Goal: Task Accomplishment & Management: Manage account settings

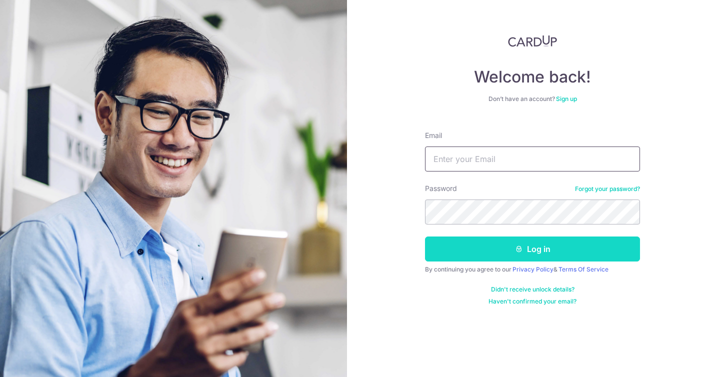
type input "[EMAIL_ADDRESS][DOMAIN_NAME]"
click at [566, 248] on button "Log in" at bounding box center [532, 248] width 215 height 25
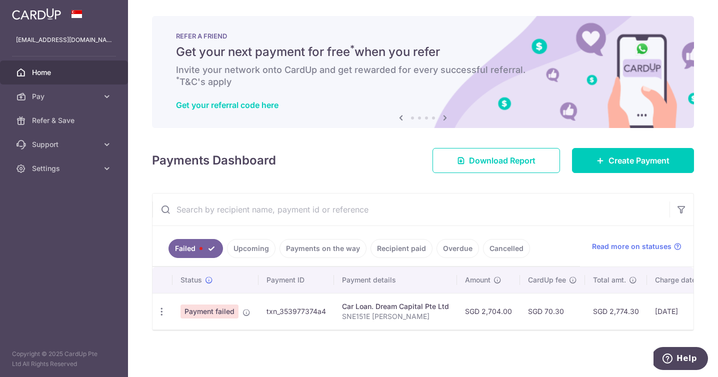
click at [225, 313] on span "Payment failed" at bounding box center [209, 311] width 58 height 14
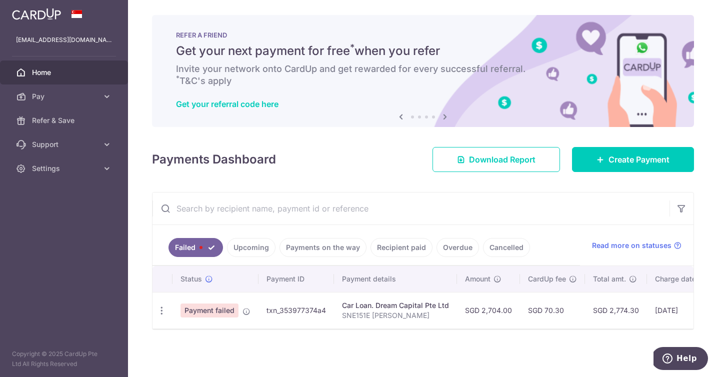
click at [207, 307] on span "Payment failed" at bounding box center [209, 310] width 58 height 14
click at [286, 308] on td "txn_353977374a4" at bounding box center [295, 310] width 75 height 36
click at [112, 93] on link "Pay" at bounding box center [64, 96] width 128 height 24
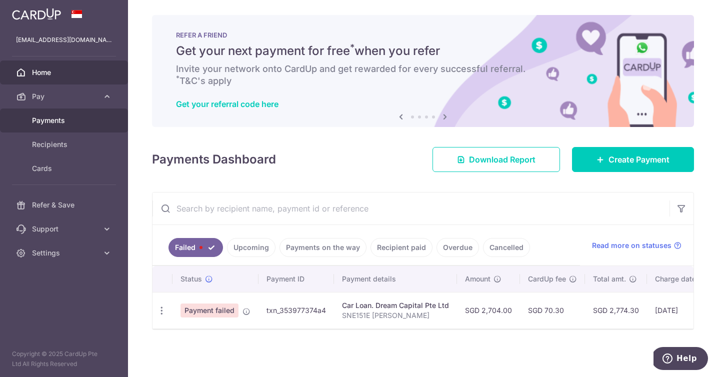
click at [64, 112] on link "Payments" at bounding box center [64, 120] width 128 height 24
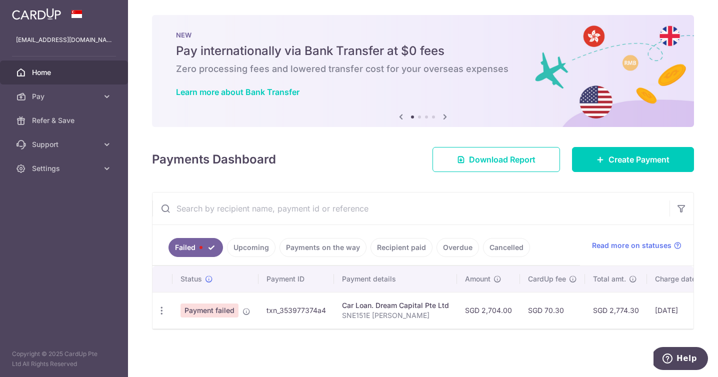
scroll to position [0, 153]
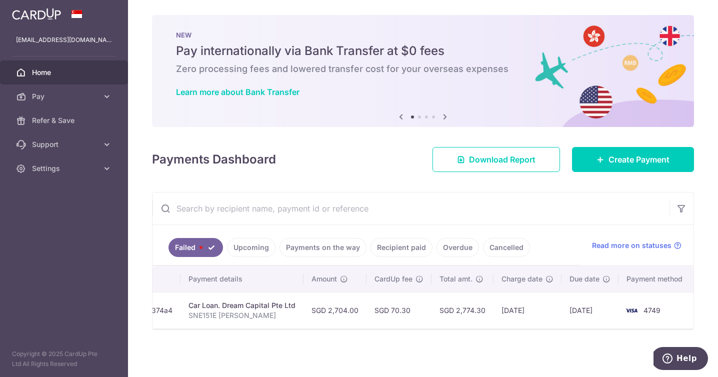
click at [655, 276] on th "Payment method" at bounding box center [656, 279] width 76 height 26
click at [656, 240] on span "Read more on statuses" at bounding box center [631, 245] width 79 height 10
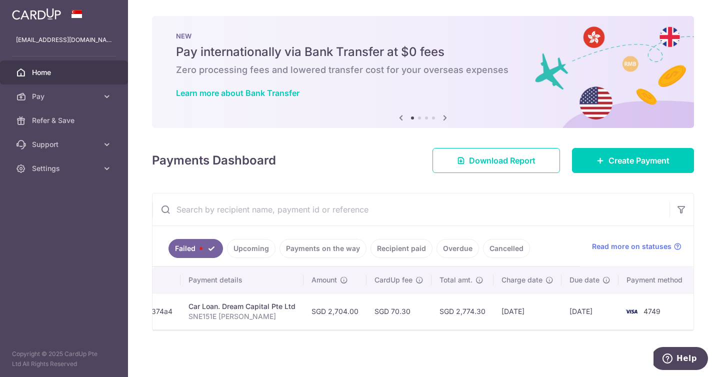
click at [248, 249] on link "Upcoming" at bounding box center [251, 248] width 48 height 19
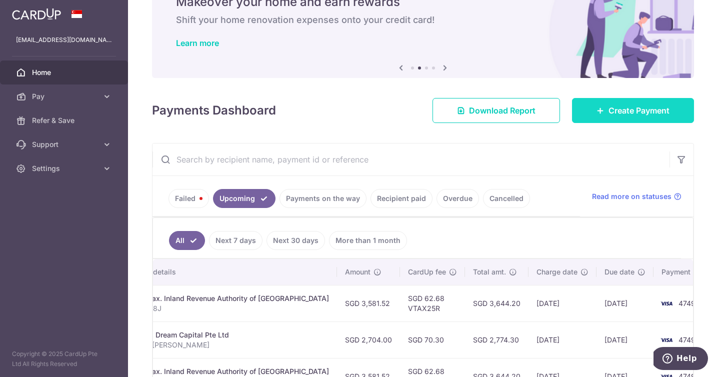
scroll to position [43, 0]
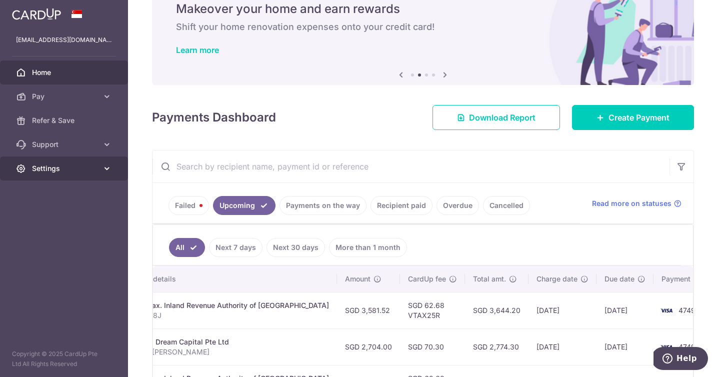
click at [108, 169] on icon at bounding box center [107, 168] width 10 height 10
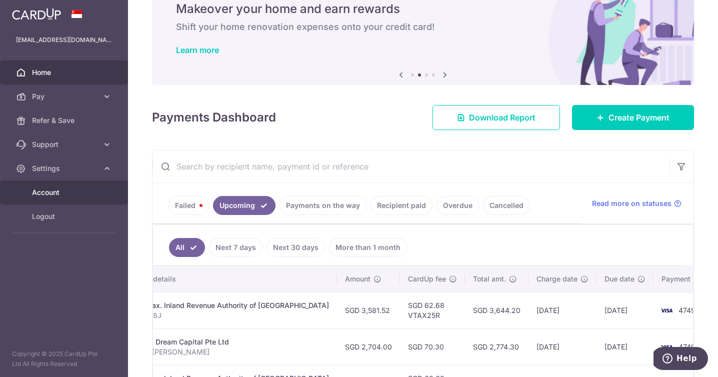
click at [52, 188] on span "Account" at bounding box center [65, 192] width 66 height 10
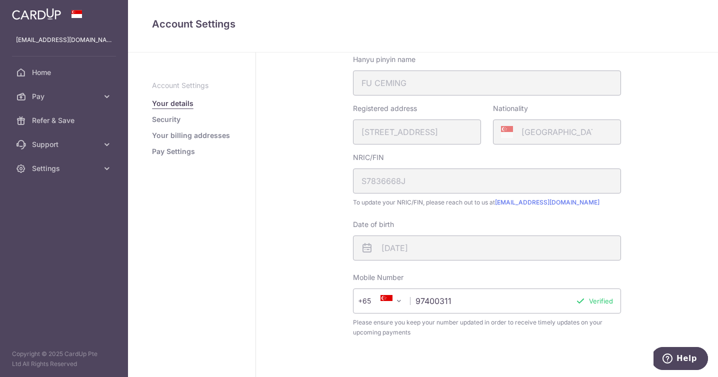
scroll to position [170, 0]
click at [184, 149] on link "Pay Settings" at bounding box center [173, 151] width 43 height 10
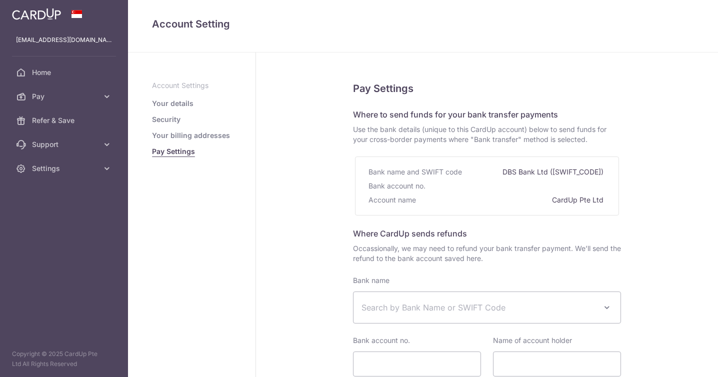
select select
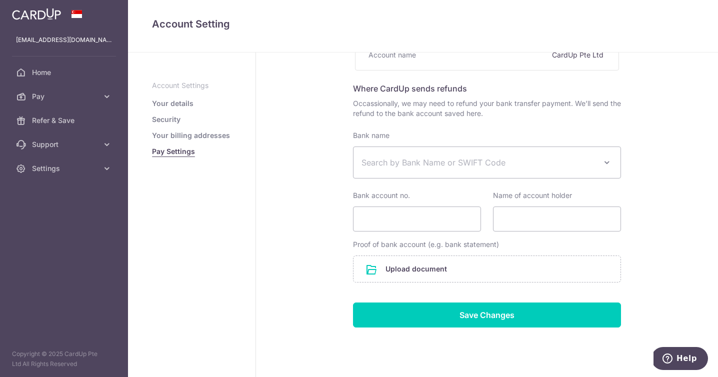
scroll to position [41, 0]
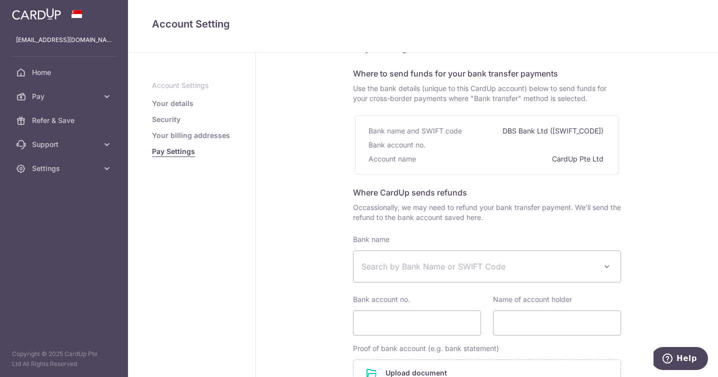
click at [169, 102] on link "Your details" at bounding box center [172, 103] width 41 height 10
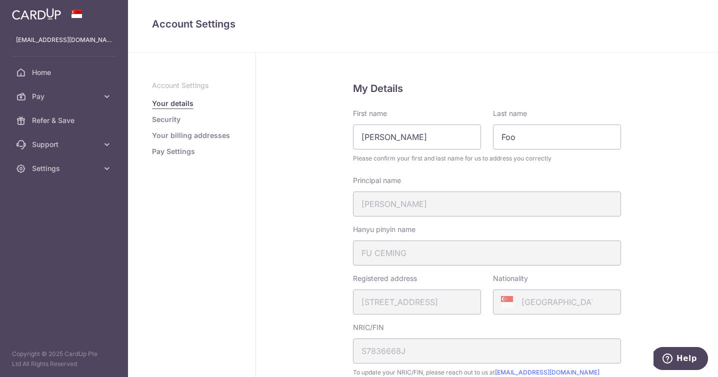
click at [161, 117] on link "Security" at bounding box center [166, 119] width 28 height 10
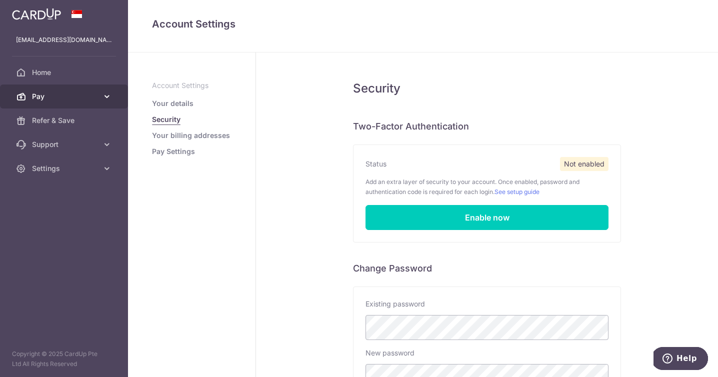
click at [109, 94] on icon at bounding box center [107, 96] width 10 height 10
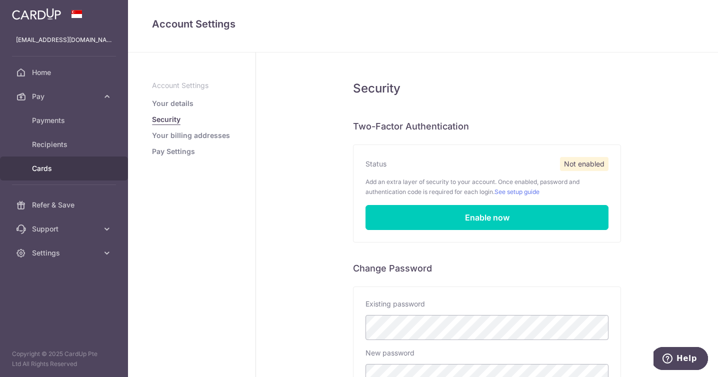
click at [46, 165] on span "Cards" at bounding box center [65, 168] width 66 height 10
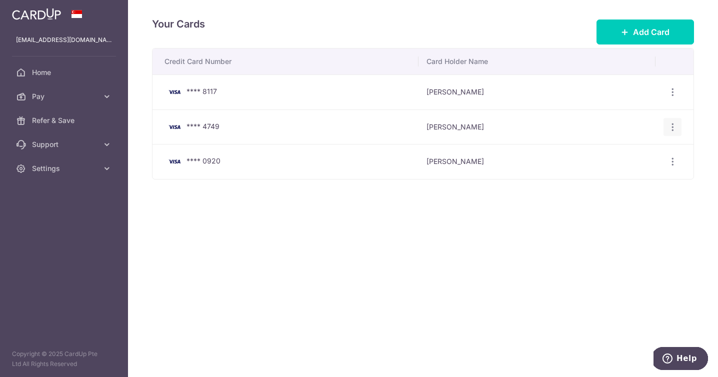
click at [673, 127] on icon "button" at bounding box center [672, 127] width 10 height 10
click at [627, 178] on span "Delete" at bounding box center [639, 178] width 68 height 12
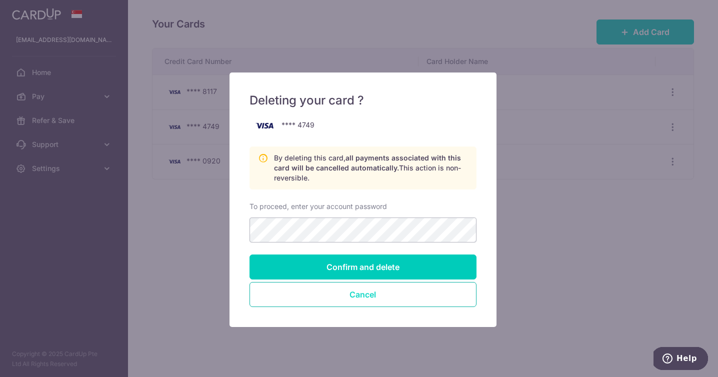
click at [374, 297] on button "Cancel" at bounding box center [362, 294] width 227 height 25
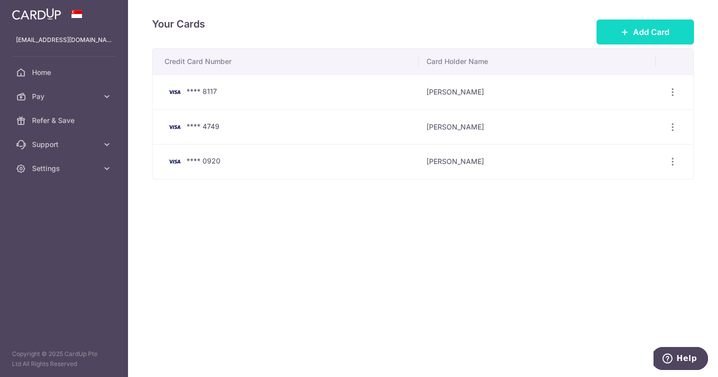
click at [652, 27] on span "Add Card" at bounding box center [651, 32] width 36 height 12
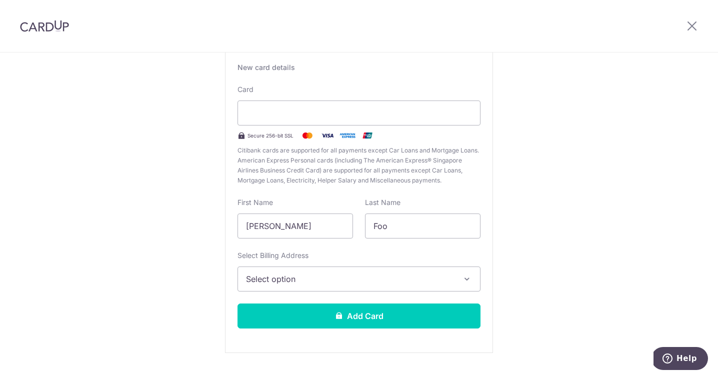
scroll to position [95, 0]
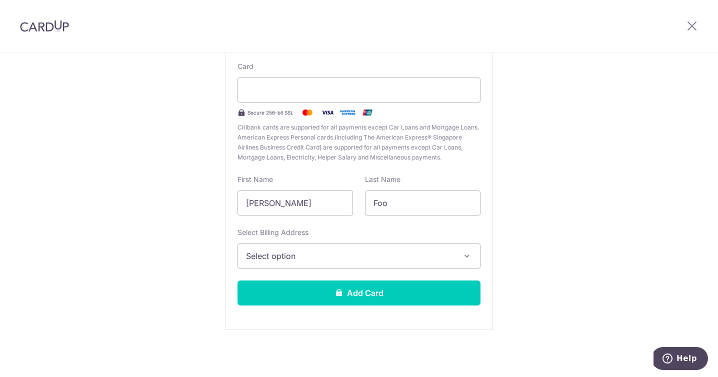
click at [347, 257] on span "Select option" at bounding box center [350, 256] width 208 height 12
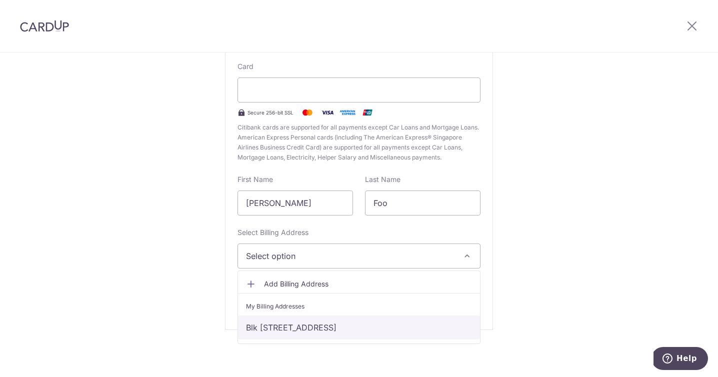
click at [338, 326] on link "Blk [STREET_ADDRESS]" at bounding box center [359, 327] width 242 height 24
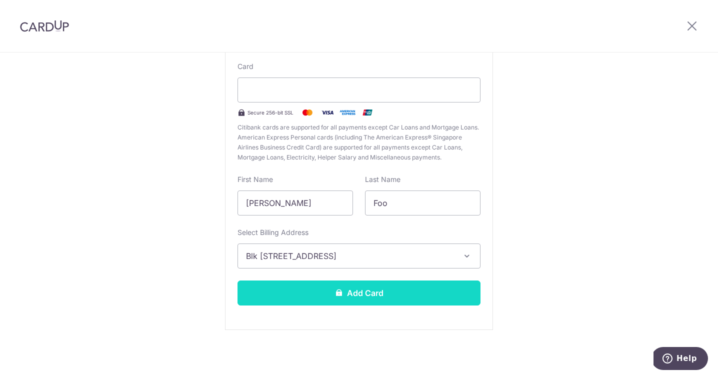
click at [357, 294] on button "Add Card" at bounding box center [358, 292] width 243 height 25
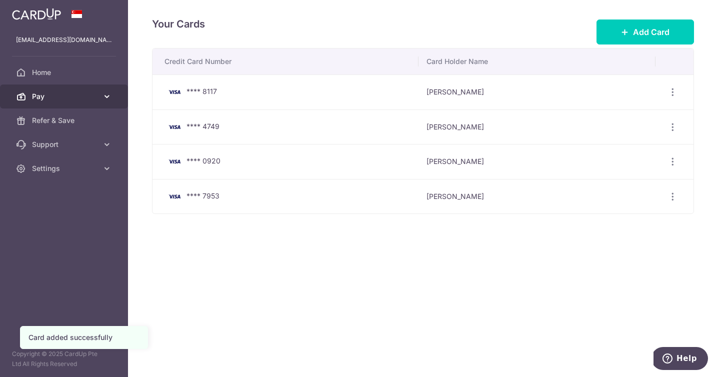
click at [65, 92] on span "Pay" at bounding box center [65, 96] width 66 height 10
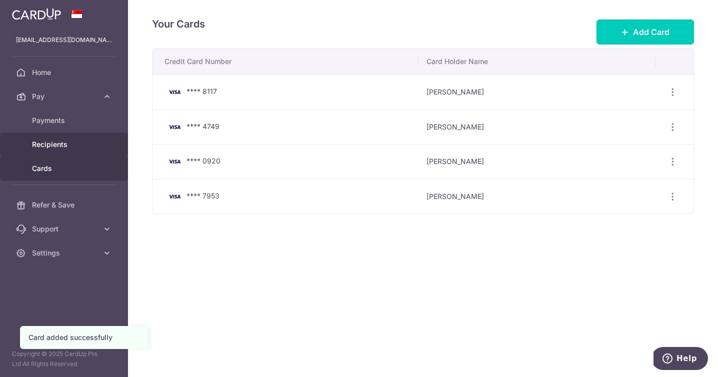
click at [50, 142] on span "Recipients" at bounding box center [65, 144] width 66 height 10
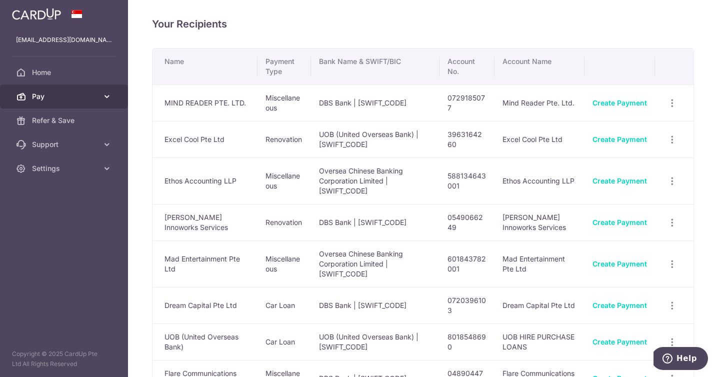
click at [88, 90] on link "Pay" at bounding box center [64, 96] width 128 height 24
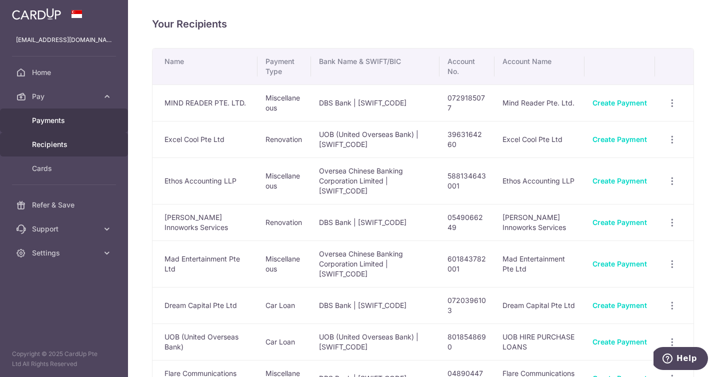
click at [55, 123] on span "Payments" at bounding box center [65, 120] width 66 height 10
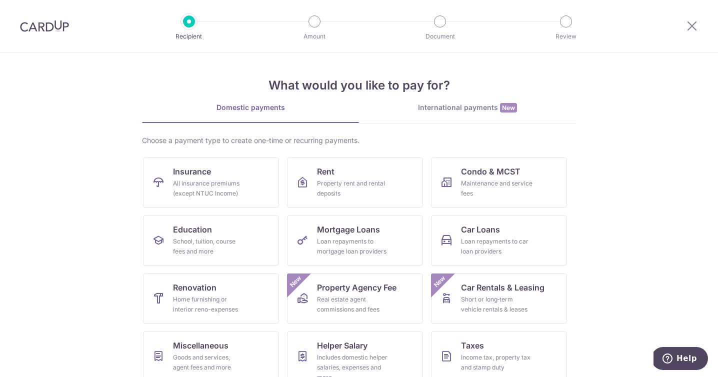
click at [35, 30] on img at bounding box center [44, 26] width 49 height 12
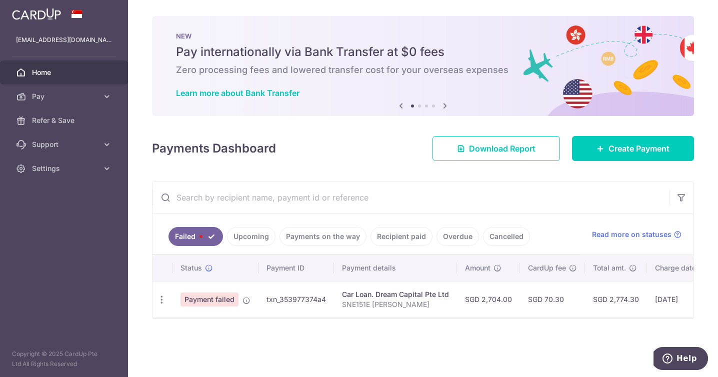
click at [322, 235] on link "Payments on the way" at bounding box center [322, 236] width 87 height 19
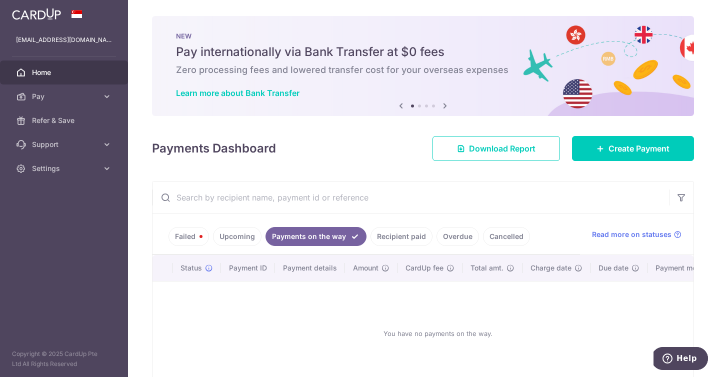
click at [225, 236] on link "Upcoming" at bounding box center [237, 236] width 48 height 19
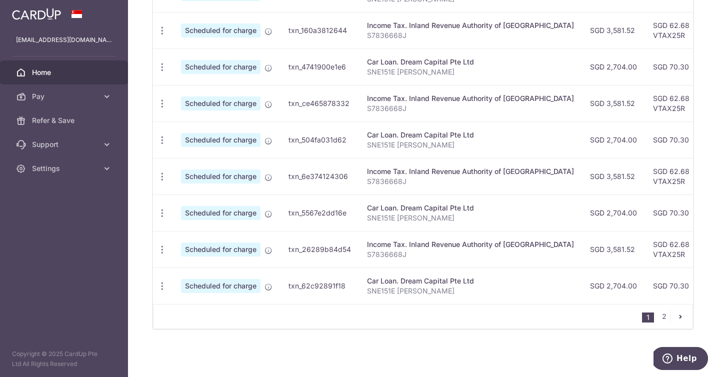
scroll to position [5, 0]
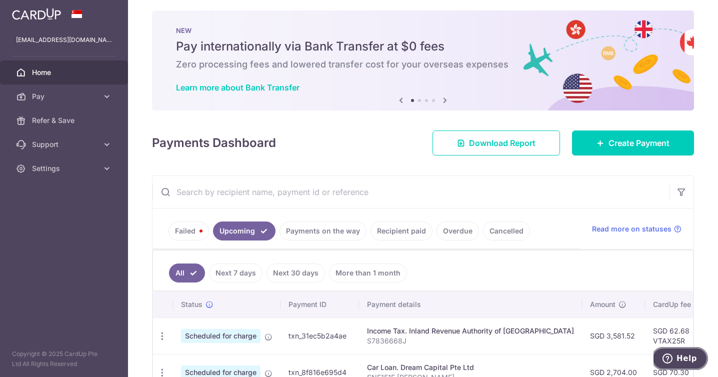
click at [680, 356] on span "Help" at bounding box center [686, 358] width 20 height 9
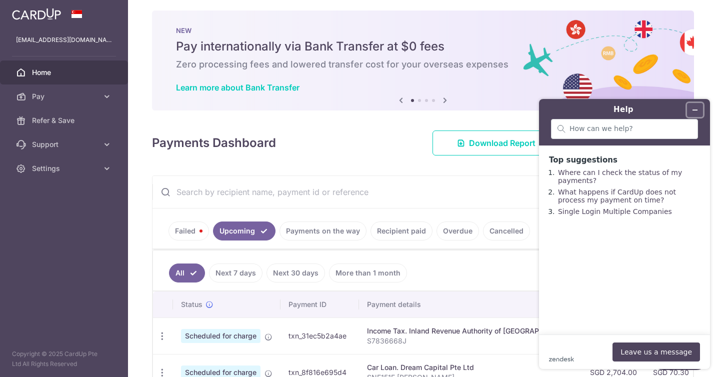
click at [696, 108] on icon "Minimize widget" at bounding box center [694, 109] width 7 height 7
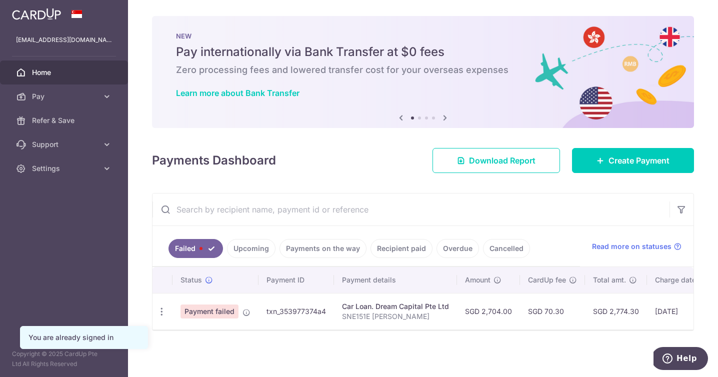
scroll to position [6, 0]
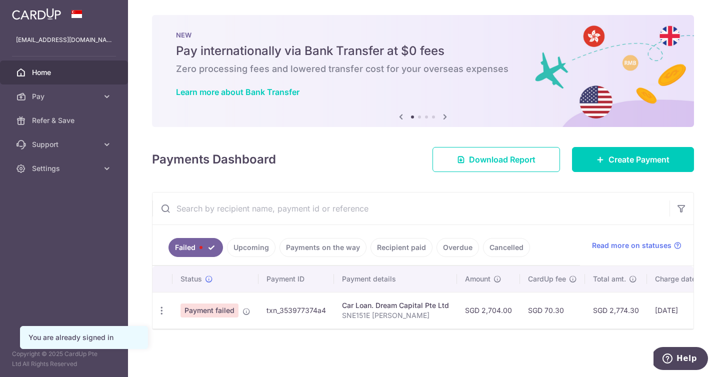
click at [214, 304] on span "Payment failed" at bounding box center [209, 310] width 58 height 14
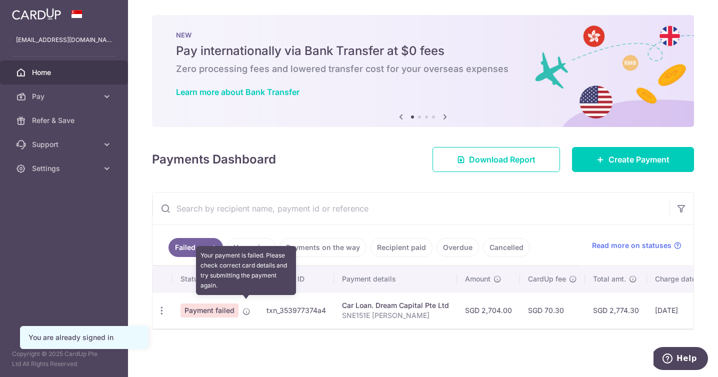
click at [246, 307] on icon at bounding box center [246, 311] width 8 height 8
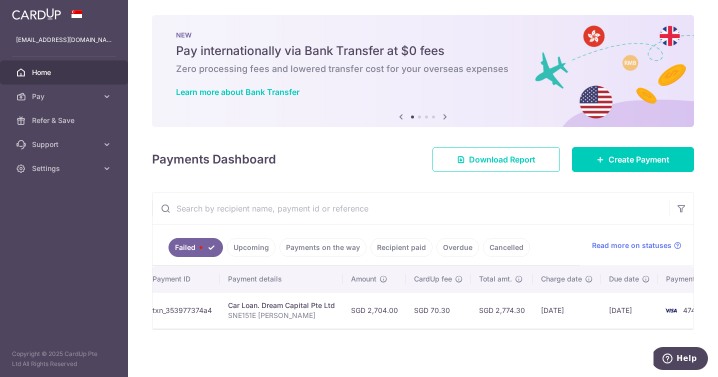
scroll to position [0, 153]
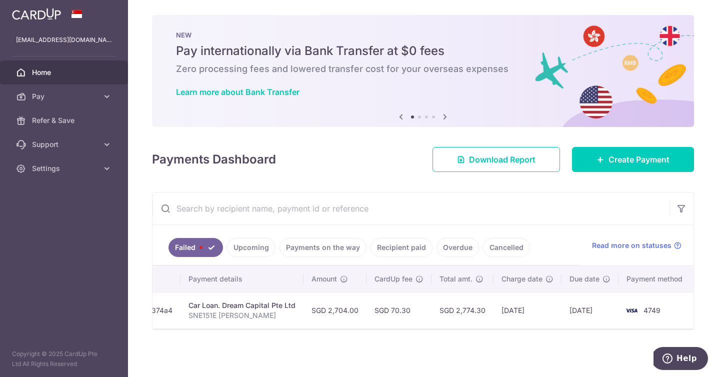
click at [646, 306] on span "4749" at bounding box center [651, 310] width 17 height 8
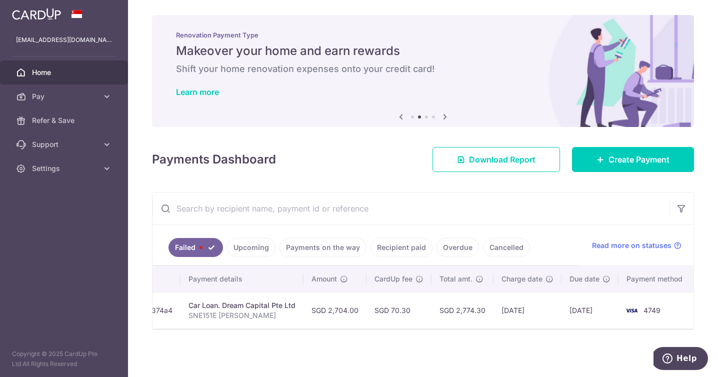
scroll to position [0, 0]
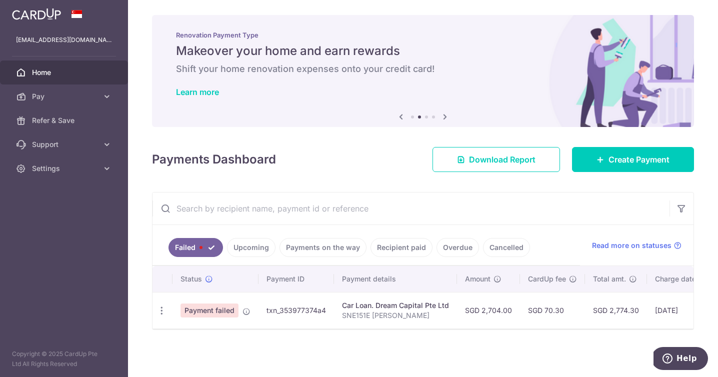
click at [206, 304] on span "Payment failed" at bounding box center [209, 310] width 58 height 14
click at [161, 306] on icon "button" at bounding box center [161, 310] width 10 height 10
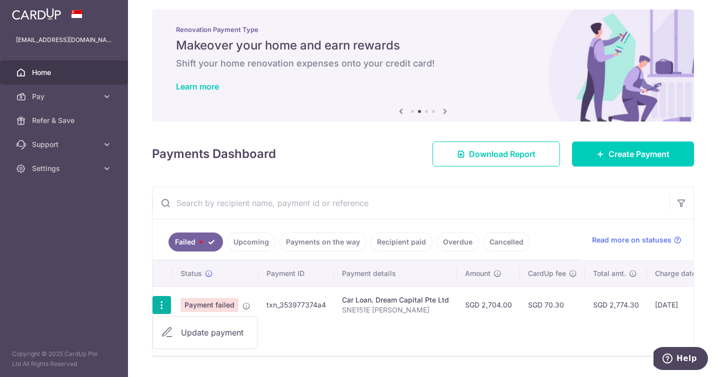
click at [194, 335] on span "Update payment" at bounding box center [215, 332] width 68 height 12
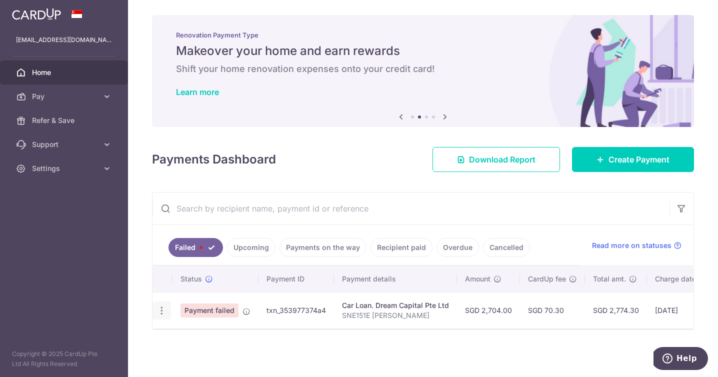
radio input "true"
type input "2,704.00"
type input "SNE151E [PERSON_NAME]"
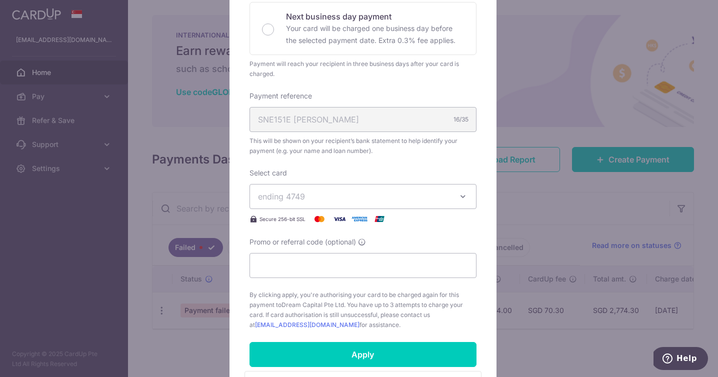
scroll to position [255, 0]
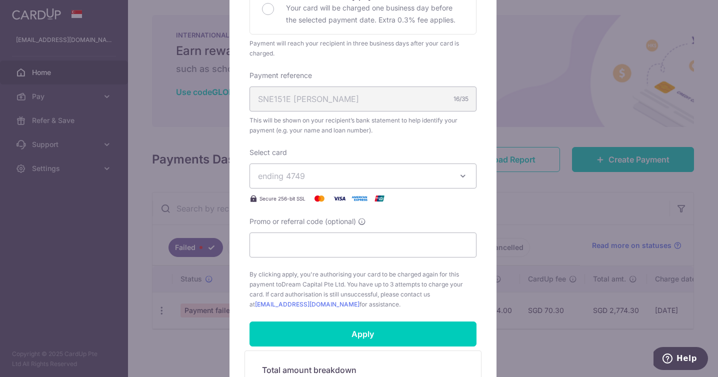
click at [458, 173] on icon "button" at bounding box center [463, 176] width 10 height 10
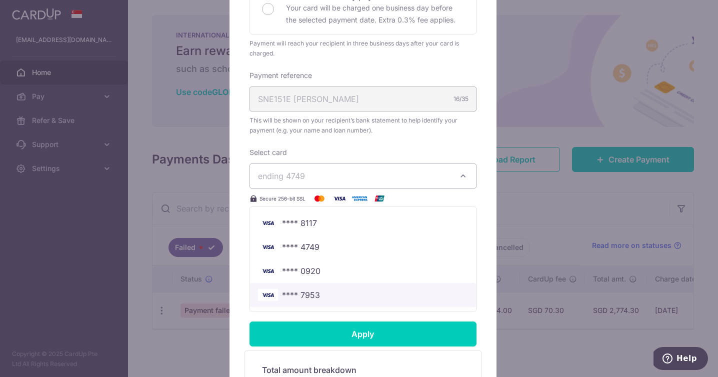
click at [310, 292] on span "**** 7953" at bounding box center [301, 295] width 38 height 12
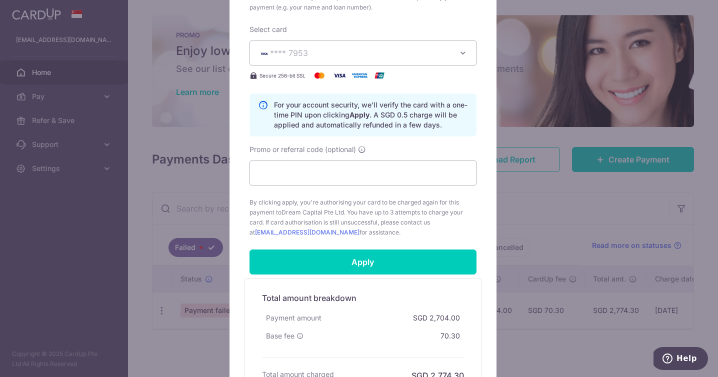
scroll to position [382, 0]
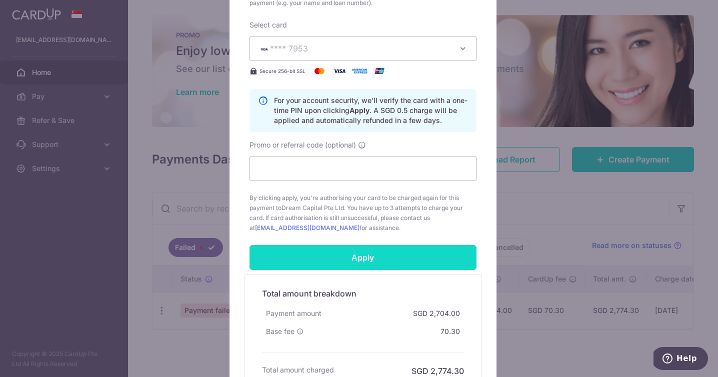
click at [309, 262] on input "Apply" at bounding box center [362, 257] width 227 height 25
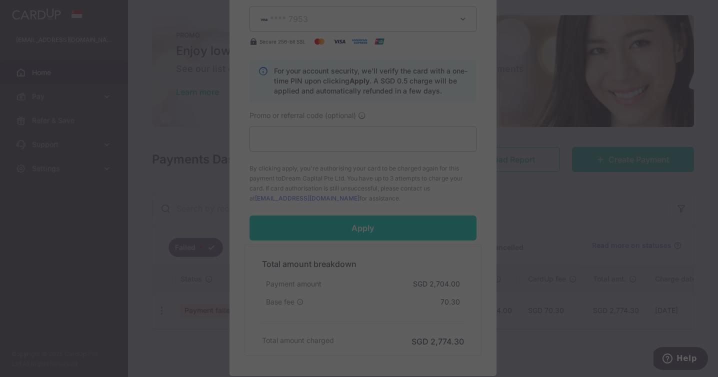
scroll to position [434, 0]
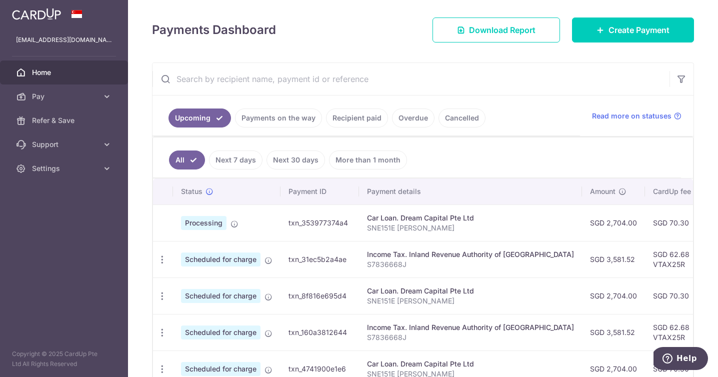
scroll to position [244, 0]
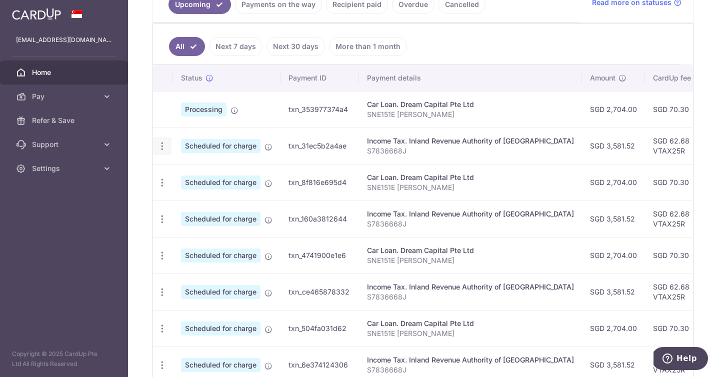
click at [162, 148] on icon "button" at bounding box center [162, 146] width 10 height 10
click at [189, 170] on span "Update payment" at bounding box center [215, 173] width 68 height 12
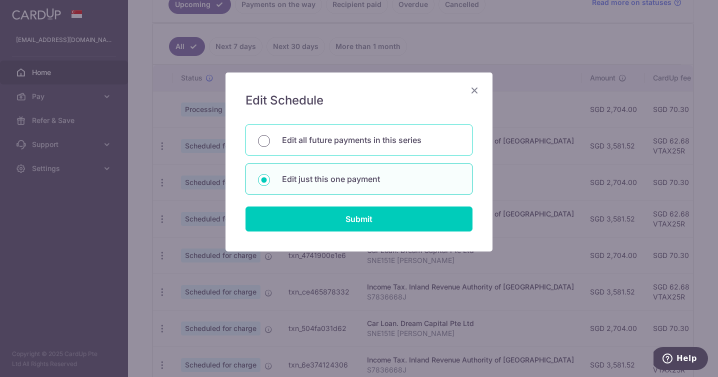
click at [261, 141] on input "Edit all future payments in this series" at bounding box center [264, 141] width 12 height 12
radio input "true"
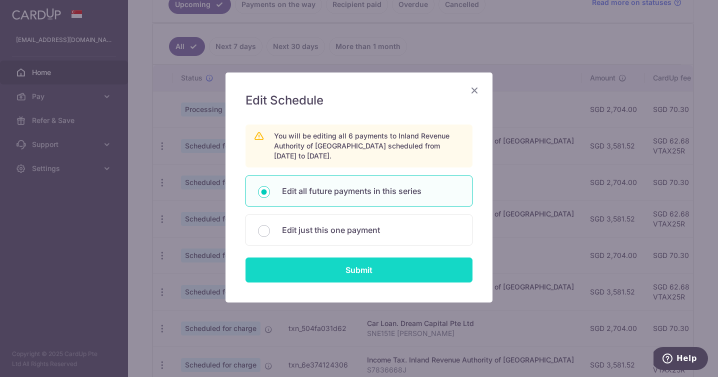
click at [379, 271] on input "Submit" at bounding box center [358, 269] width 227 height 25
radio input "true"
type input "3,581.52"
type input "S7836668J"
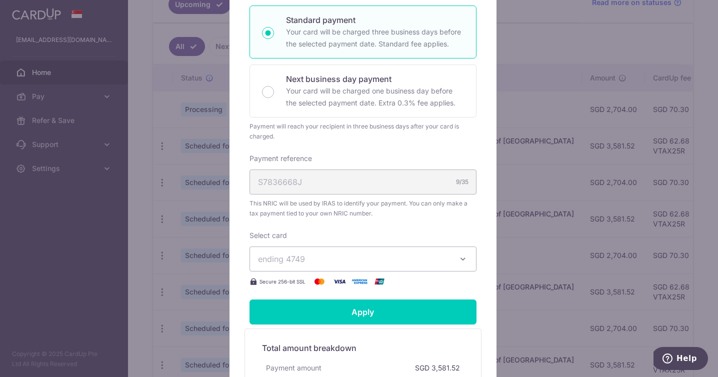
scroll to position [242, 0]
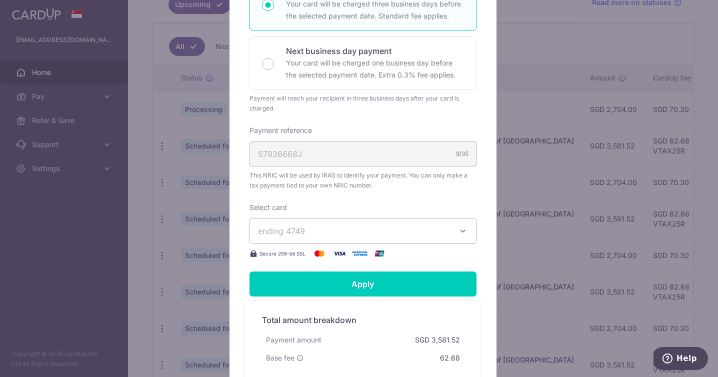
click at [458, 233] on icon "button" at bounding box center [463, 231] width 10 height 10
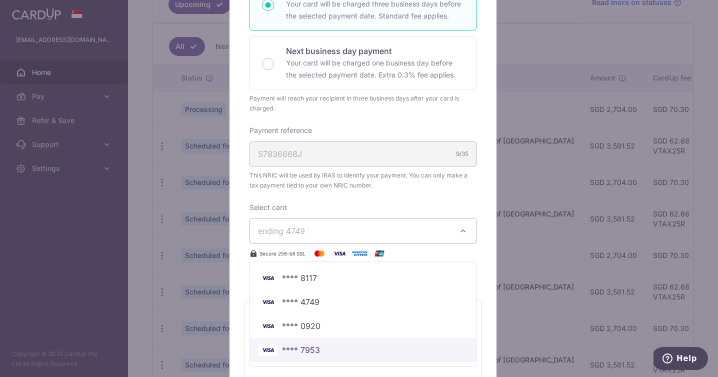
click at [318, 345] on span "**** 7953" at bounding box center [363, 350] width 210 height 12
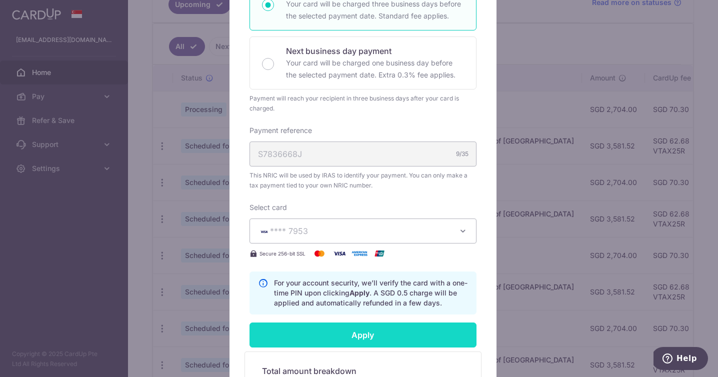
click at [353, 333] on input "Apply" at bounding box center [362, 334] width 227 height 25
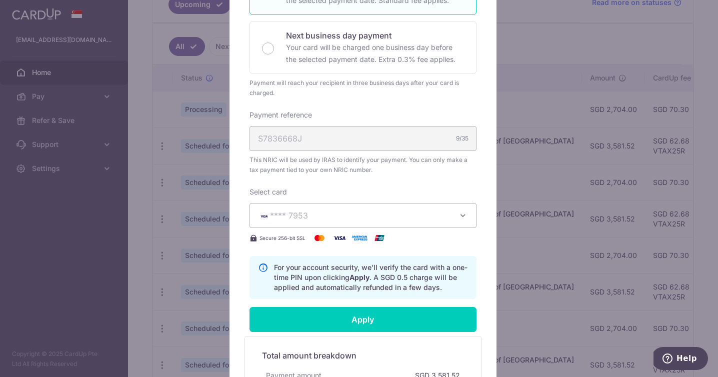
scroll to position [346, 0]
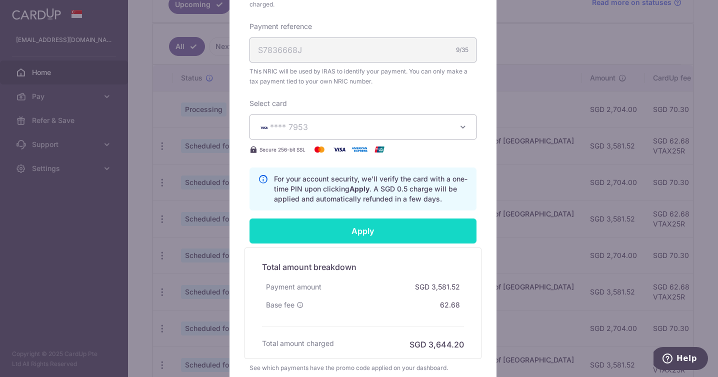
type input "Successfully Applied"
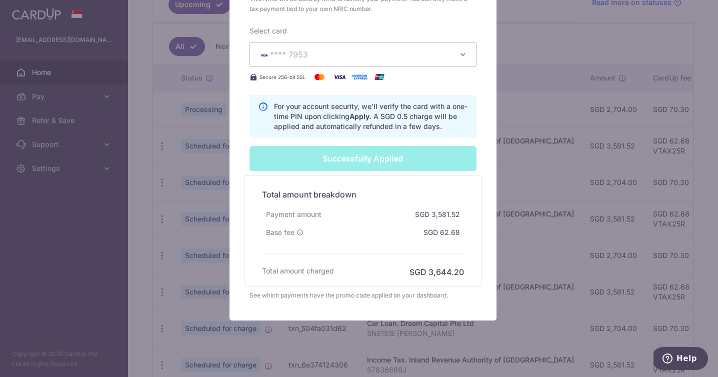
scroll to position [0, 0]
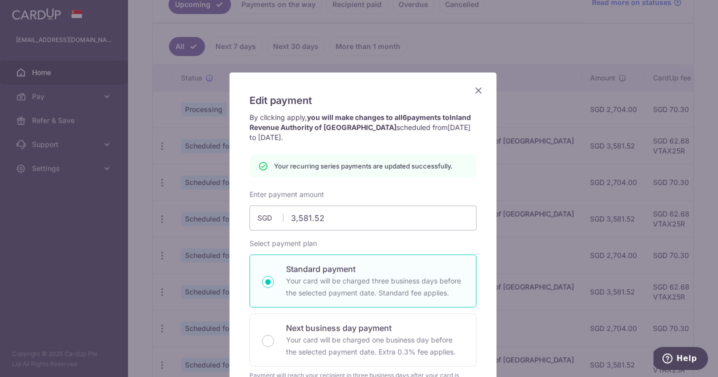
click at [476, 89] on icon "Close" at bounding box center [478, 90] width 12 height 12
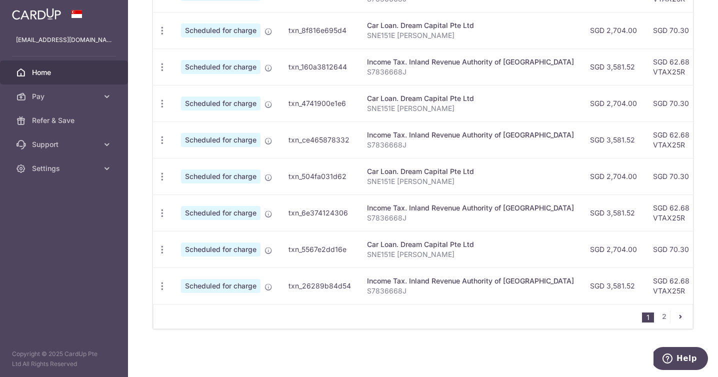
scroll to position [244, 0]
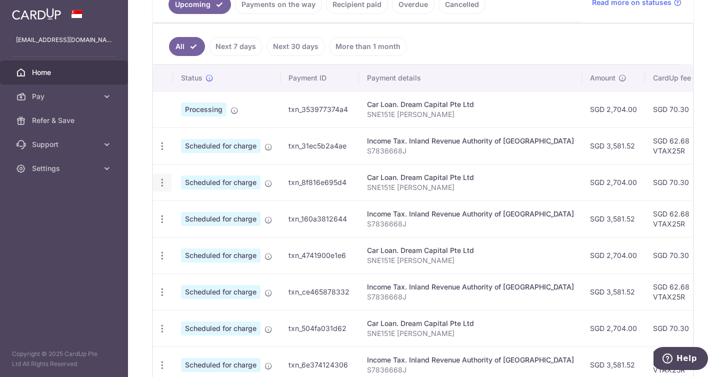
click at [159, 182] on icon "button" at bounding box center [162, 182] width 10 height 10
click at [193, 210] on span "Update payment" at bounding box center [215, 210] width 68 height 12
radio input "true"
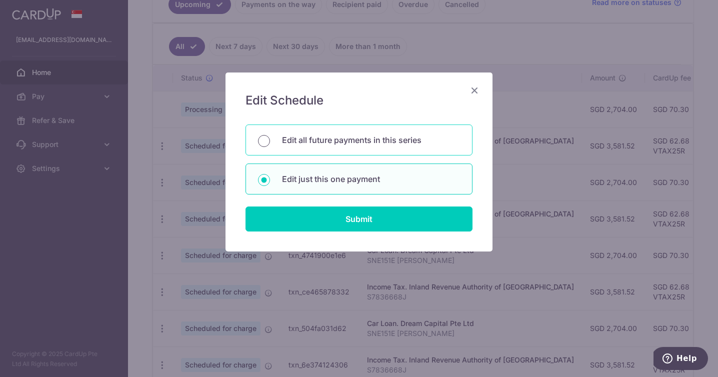
click at [263, 141] on input "Edit all future payments in this series" at bounding box center [264, 141] width 12 height 12
radio input "true"
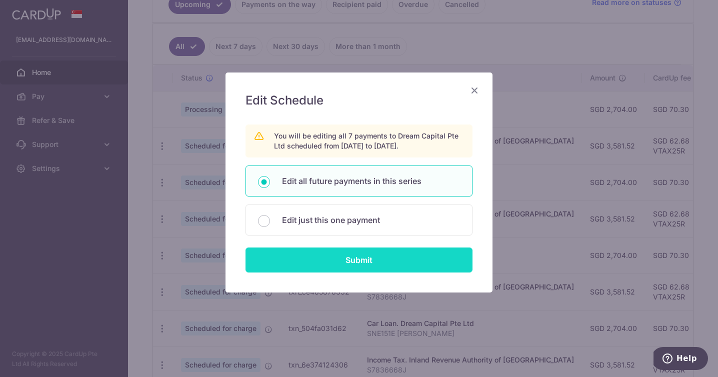
click at [369, 263] on input "Submit" at bounding box center [358, 259] width 227 height 25
radio input "true"
type input "2,704.00"
type input "SNE151E Clarence"
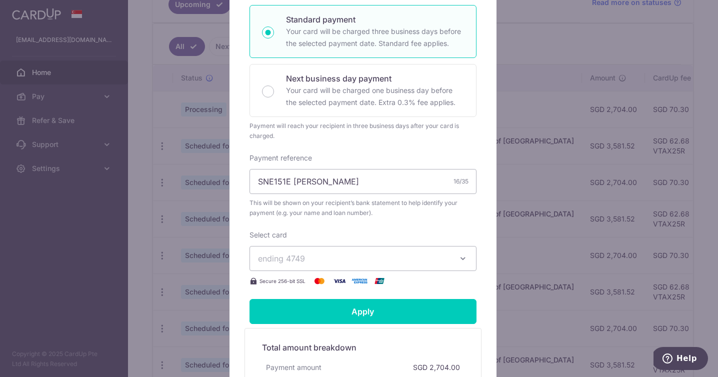
scroll to position [230, 0]
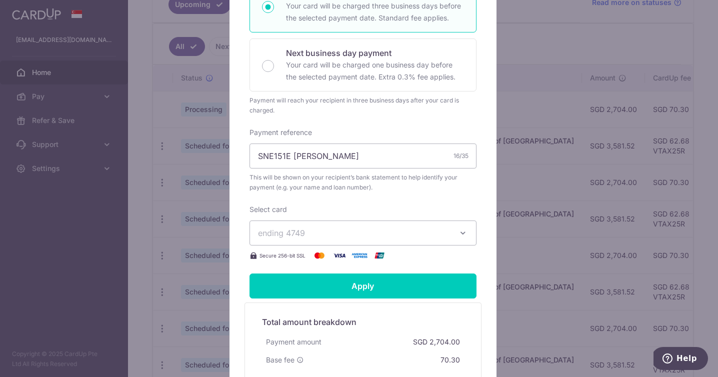
click at [451, 236] on button "ending 4749" at bounding box center [362, 232] width 227 height 25
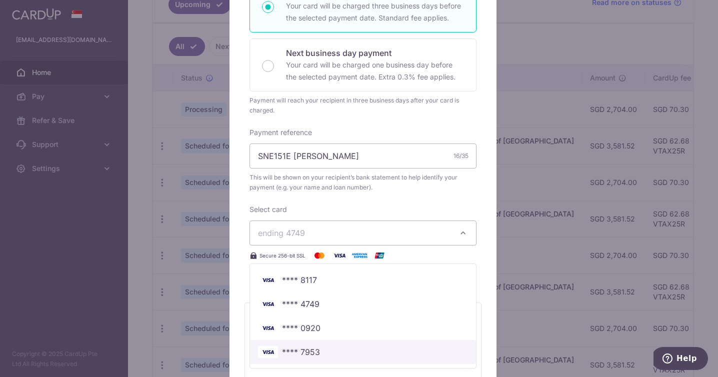
click at [308, 353] on span "**** 7953" at bounding box center [301, 352] width 38 height 12
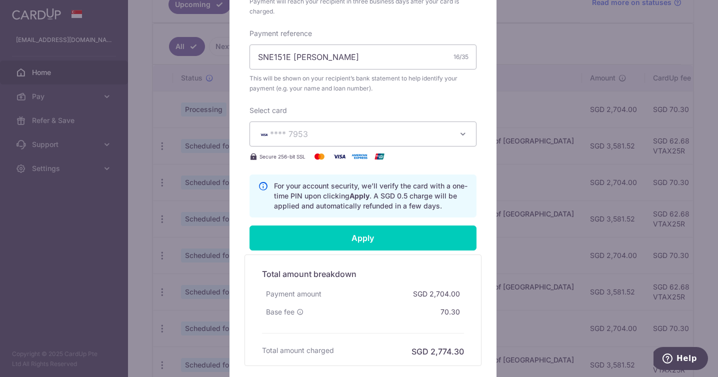
scroll to position [330, 0]
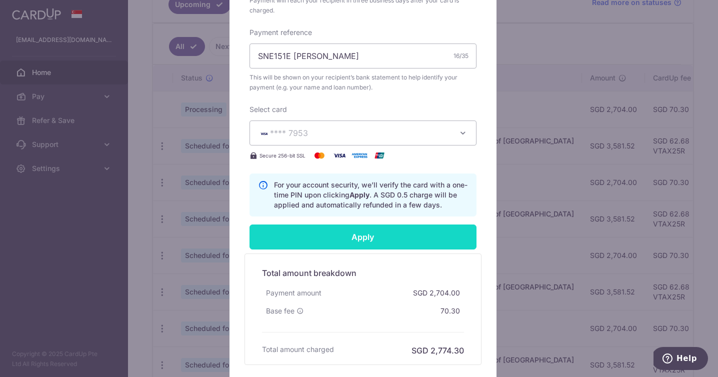
click at [402, 241] on input "Apply" at bounding box center [362, 236] width 227 height 25
type input "Successfully Applied"
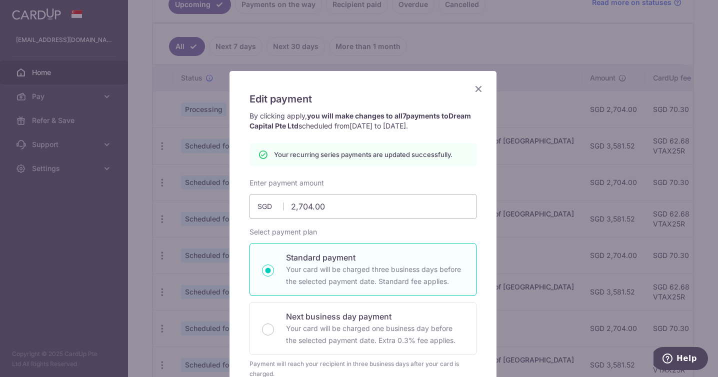
scroll to position [0, 0]
click at [474, 89] on icon "Close" at bounding box center [478, 90] width 12 height 12
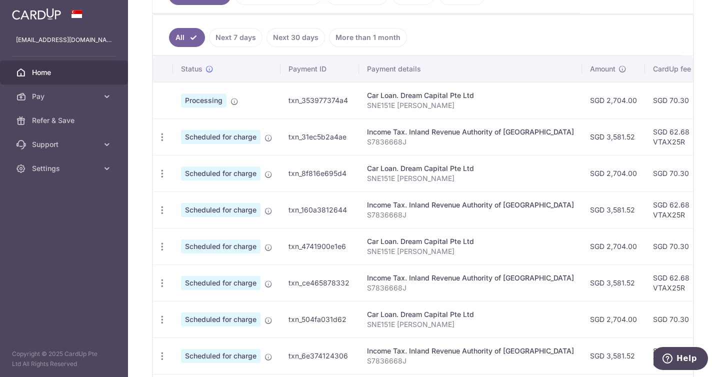
scroll to position [277, 0]
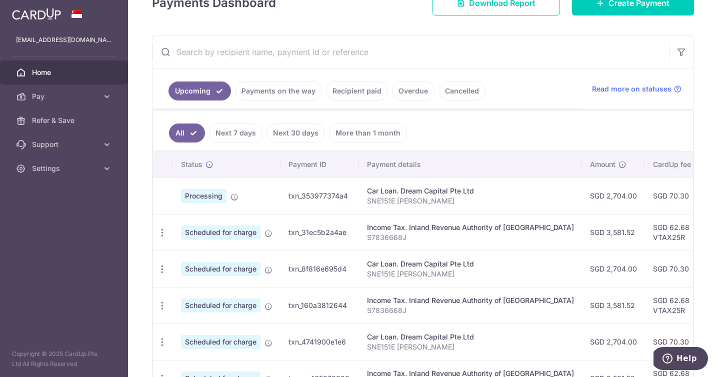
scroll to position [157, 0]
click at [102, 97] on icon at bounding box center [107, 96] width 10 height 10
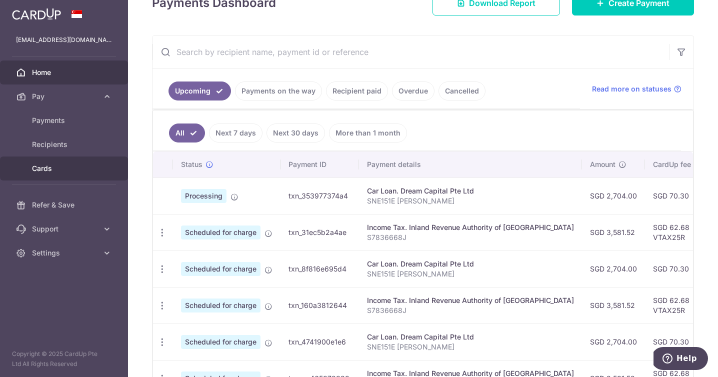
click at [38, 165] on span "Cards" at bounding box center [65, 168] width 66 height 10
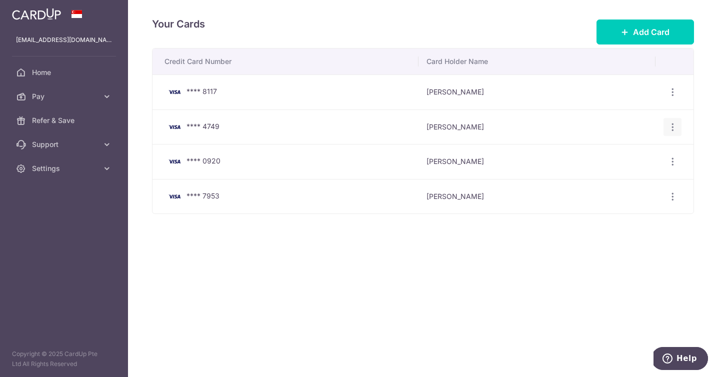
click at [671, 127] on icon "button" at bounding box center [672, 127] width 10 height 10
click at [620, 177] on span "Delete" at bounding box center [639, 178] width 68 height 12
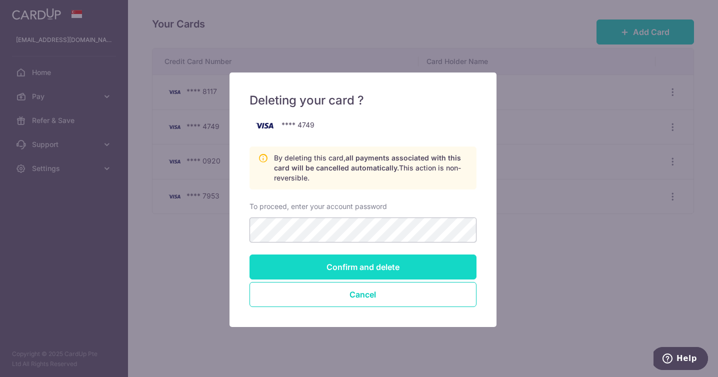
click at [339, 266] on input "Confirm and delete" at bounding box center [362, 266] width 227 height 25
